Goal: Transaction & Acquisition: Purchase product/service

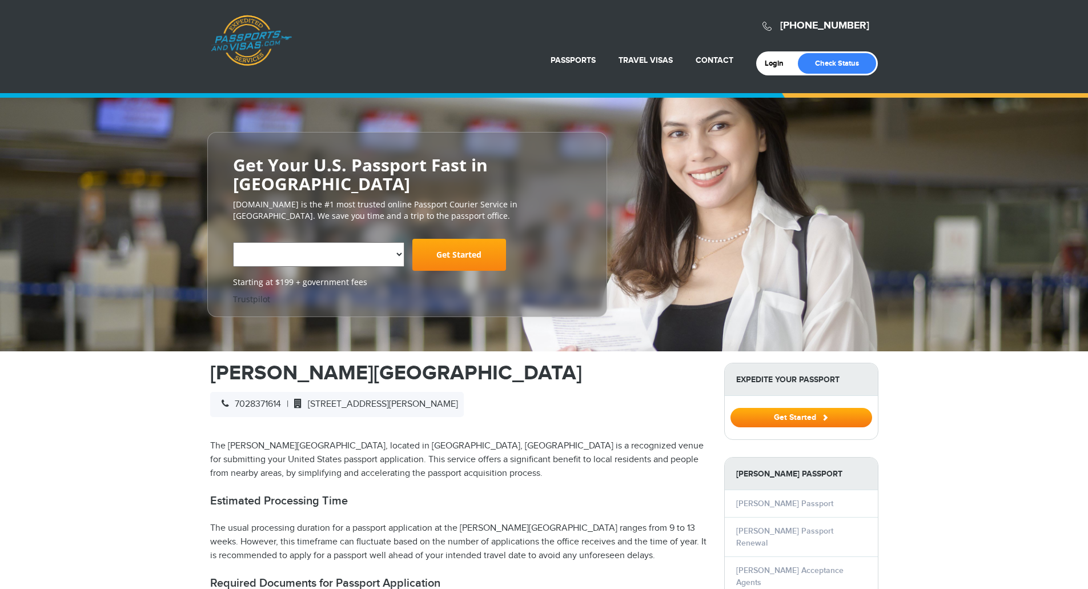
select select "**********"
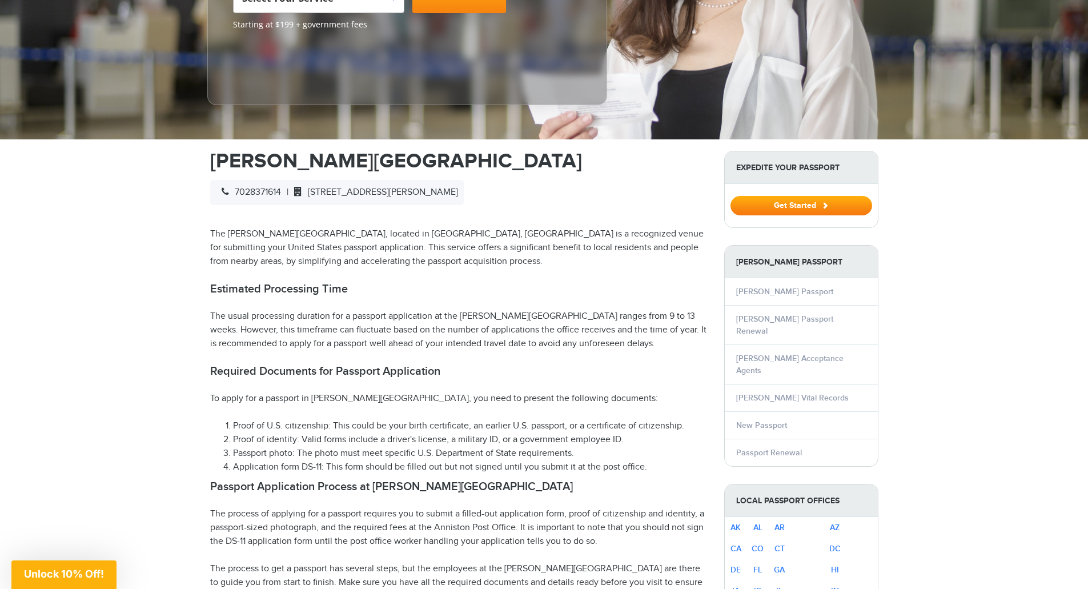
scroll to position [275, 0]
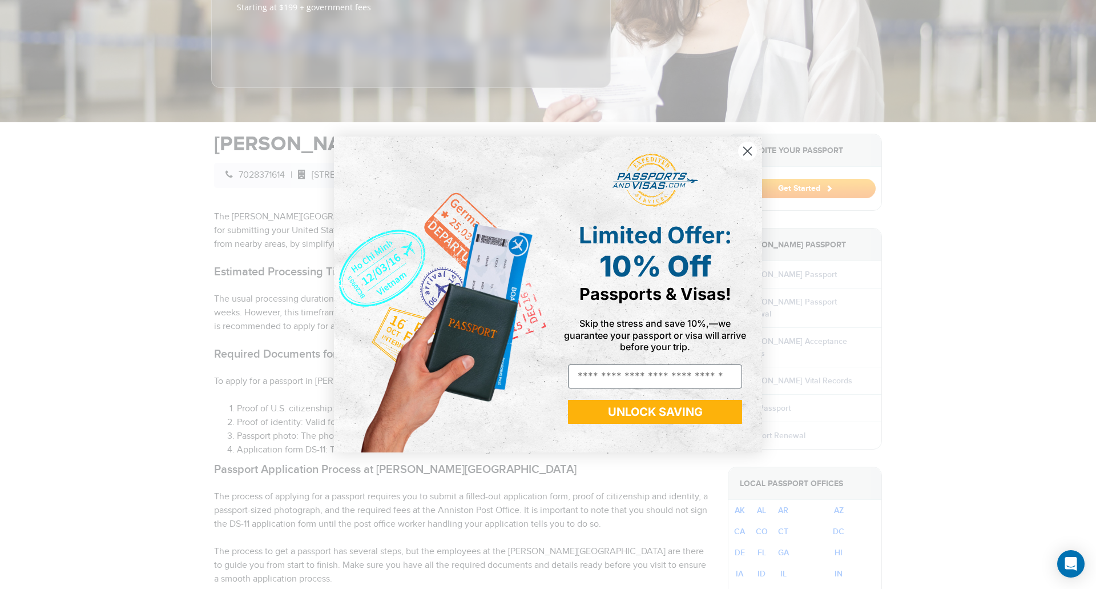
click at [749, 151] on circle "Close dialog" at bounding box center [747, 151] width 19 height 19
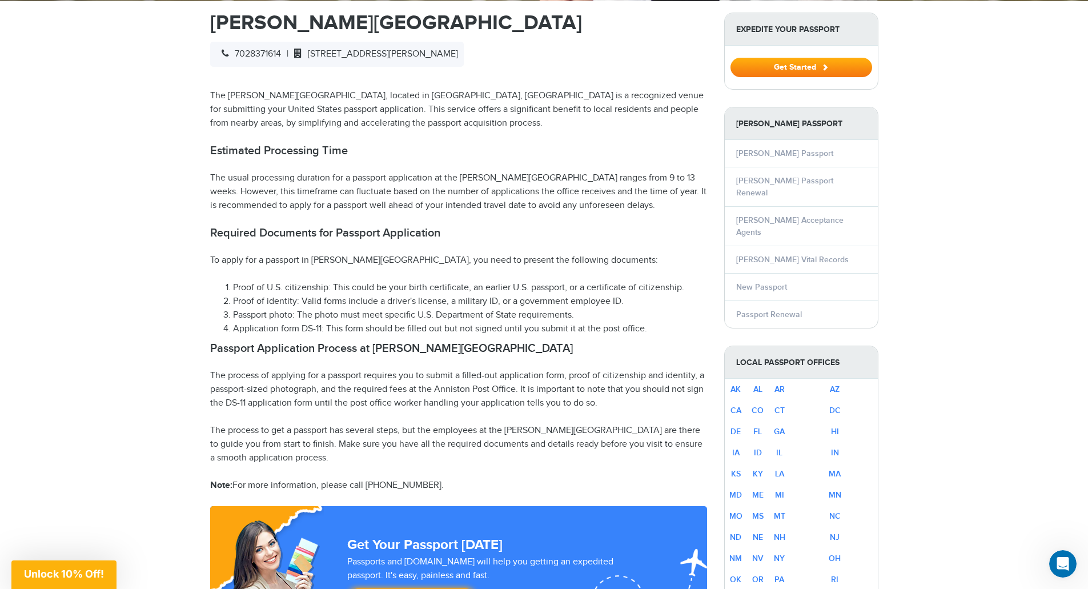
scroll to position [430, 0]
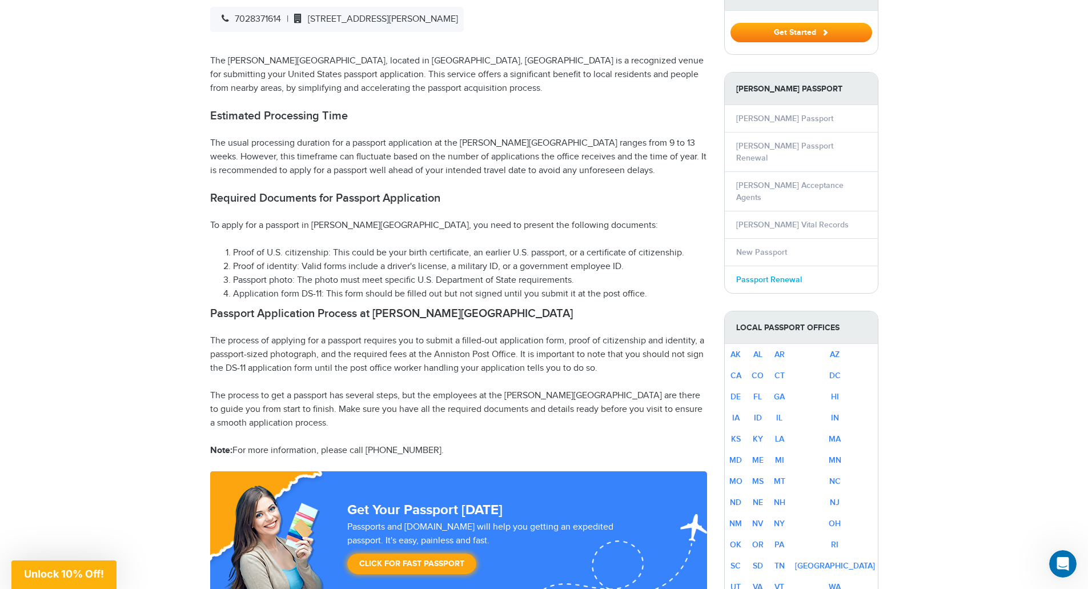
click at [765, 275] on link "Passport Renewal" at bounding box center [769, 280] width 66 height 10
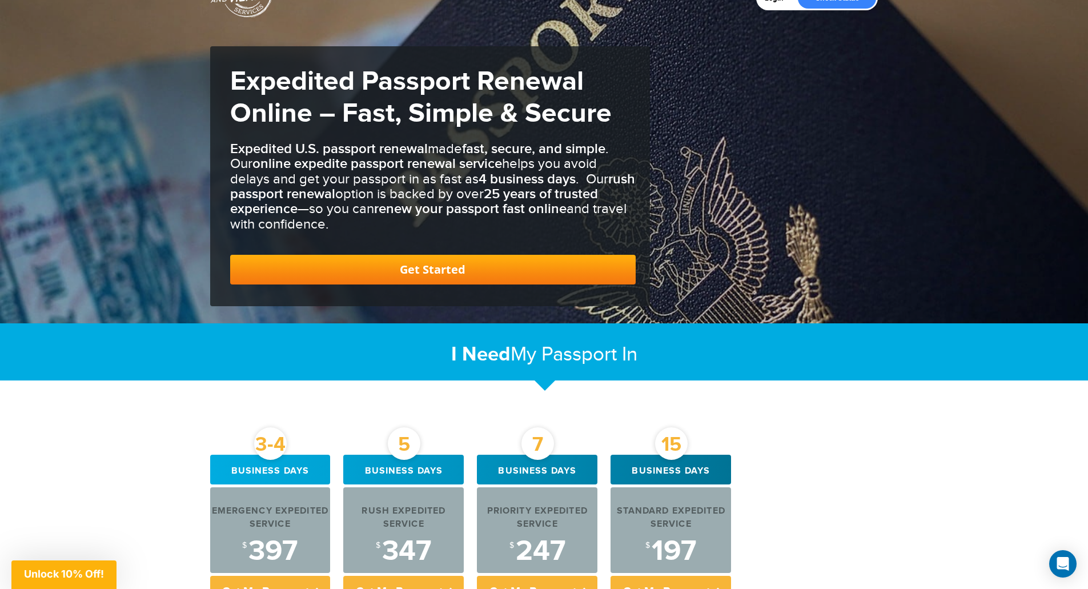
scroll to position [70, 0]
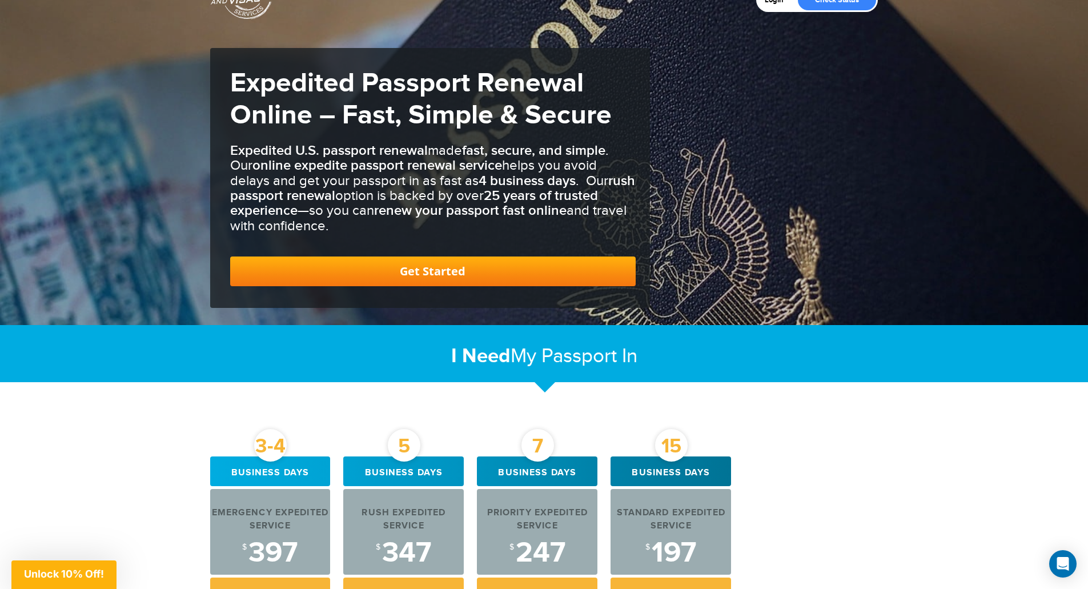
click at [392, 269] on link "Get Started" at bounding box center [432, 271] width 405 height 30
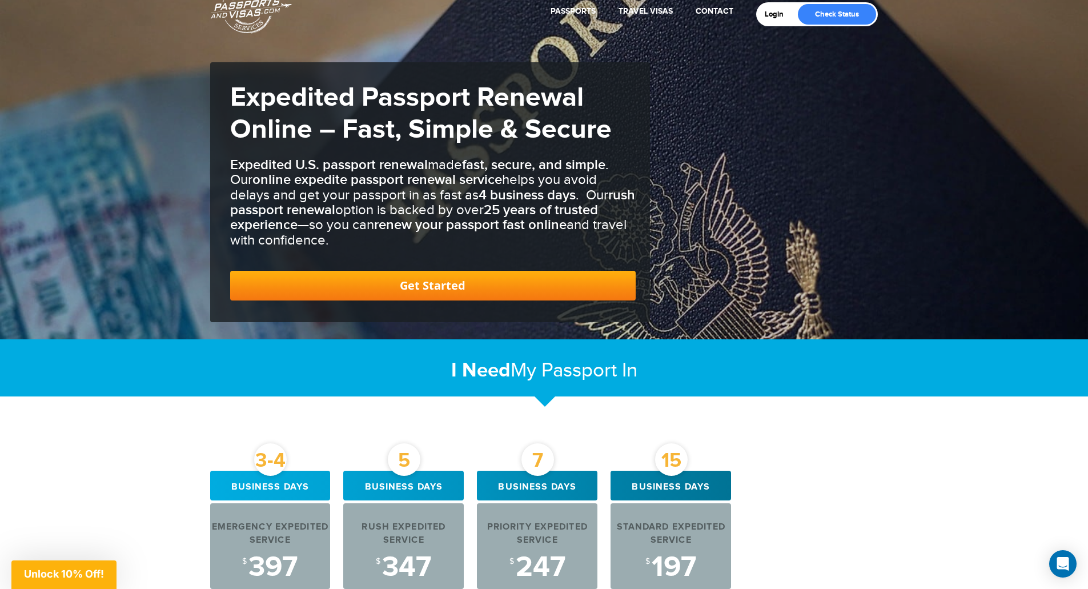
scroll to position [0, 0]
